Goal: Information Seeking & Learning: Find contact information

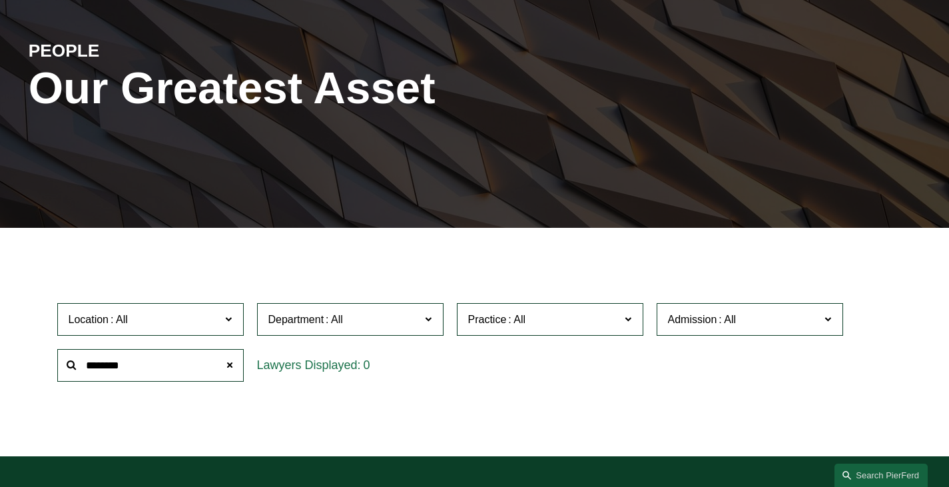
scroll to position [200, 0]
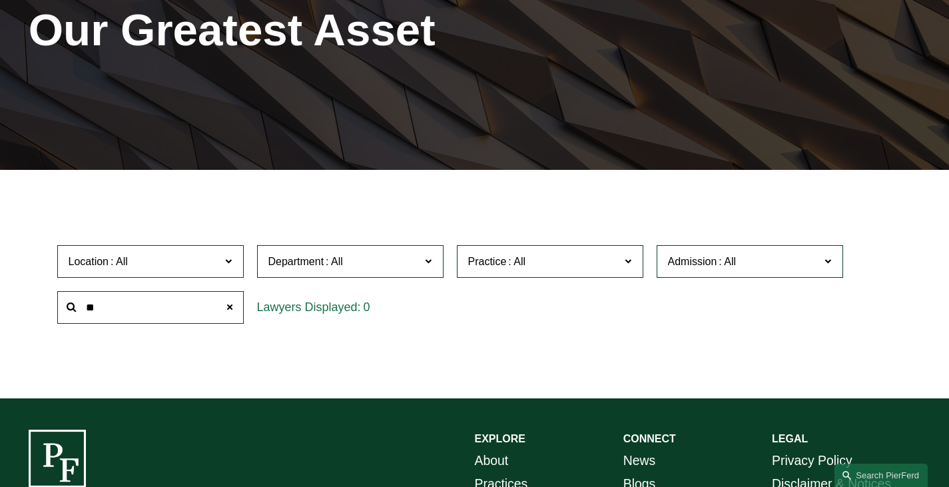
type input "*"
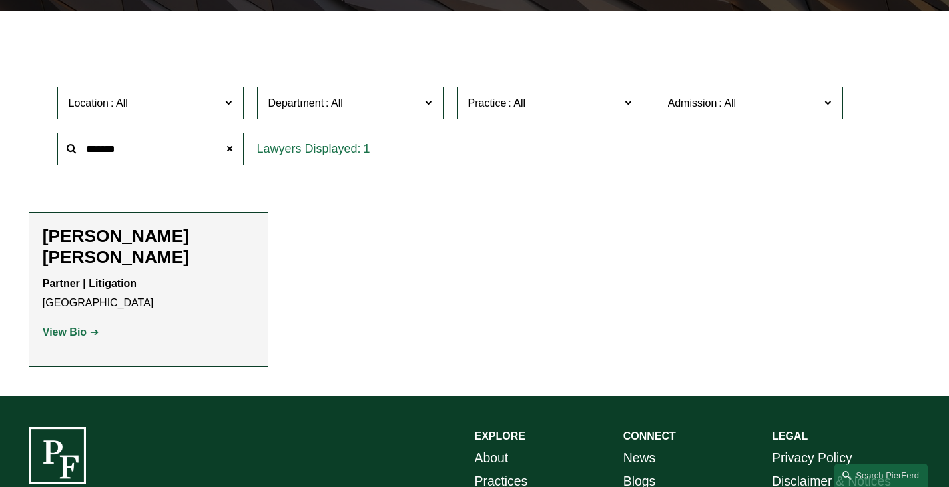
scroll to position [400, 0]
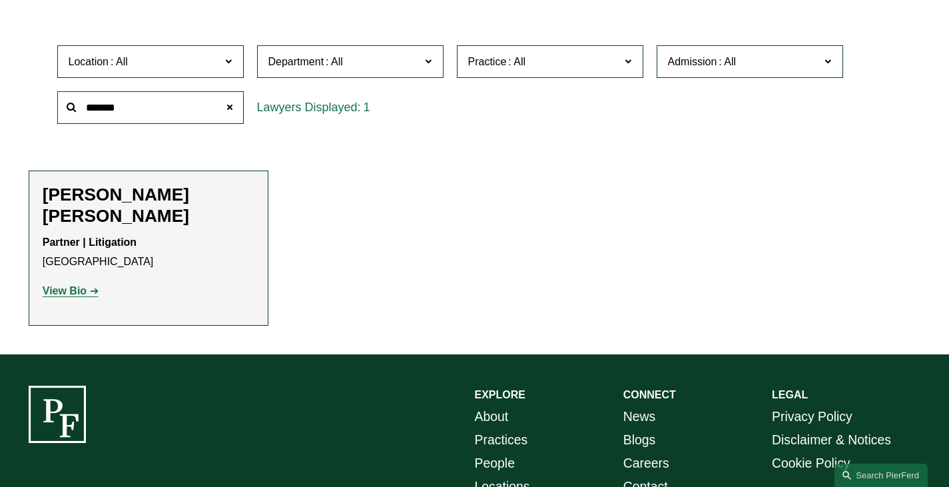
type input "*******"
click at [67, 285] on strong "View Bio" at bounding box center [65, 290] width 44 height 11
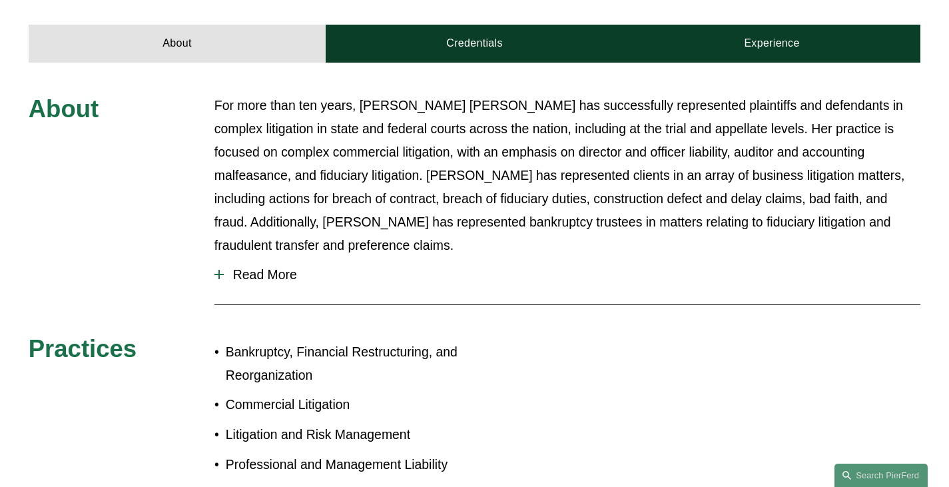
scroll to position [400, 0]
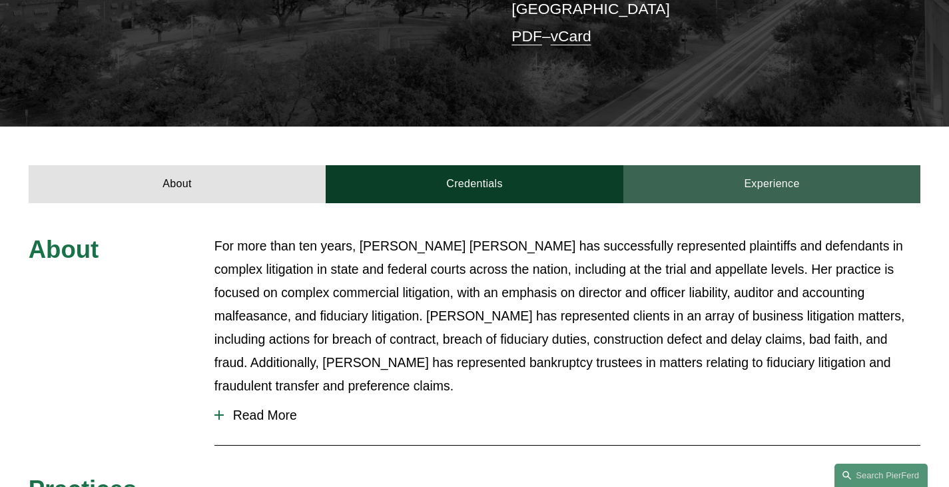
click at [768, 165] on link "Experience" at bounding box center [772, 184] width 298 height 39
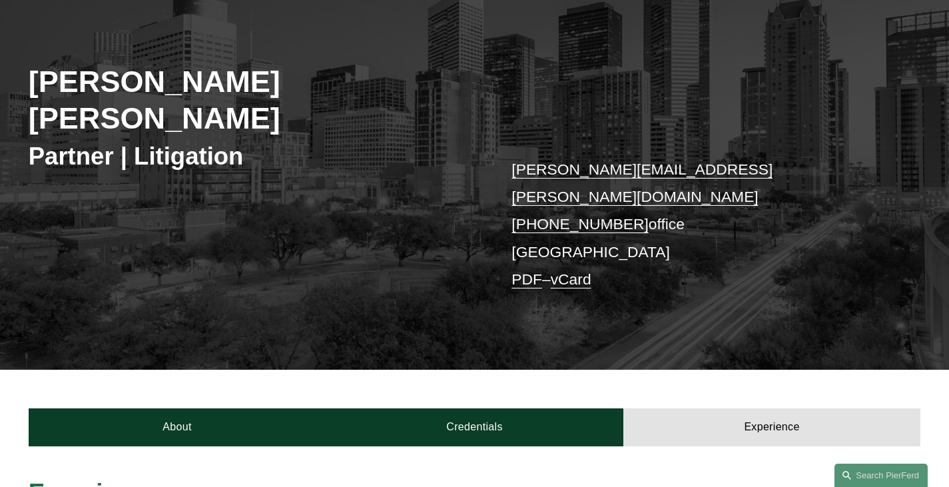
scroll to position [0, 0]
